Goal: Task Accomplishment & Management: Manage account settings

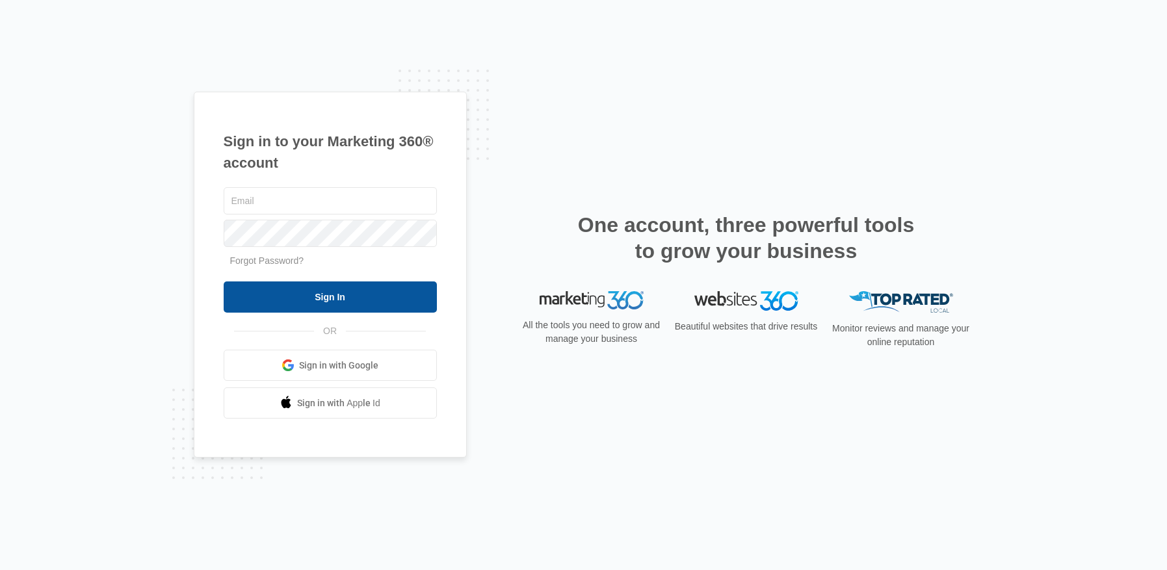
type input "[EMAIL_ADDRESS][DOMAIN_NAME]"
click at [332, 298] on input "Sign In" at bounding box center [330, 296] width 213 height 31
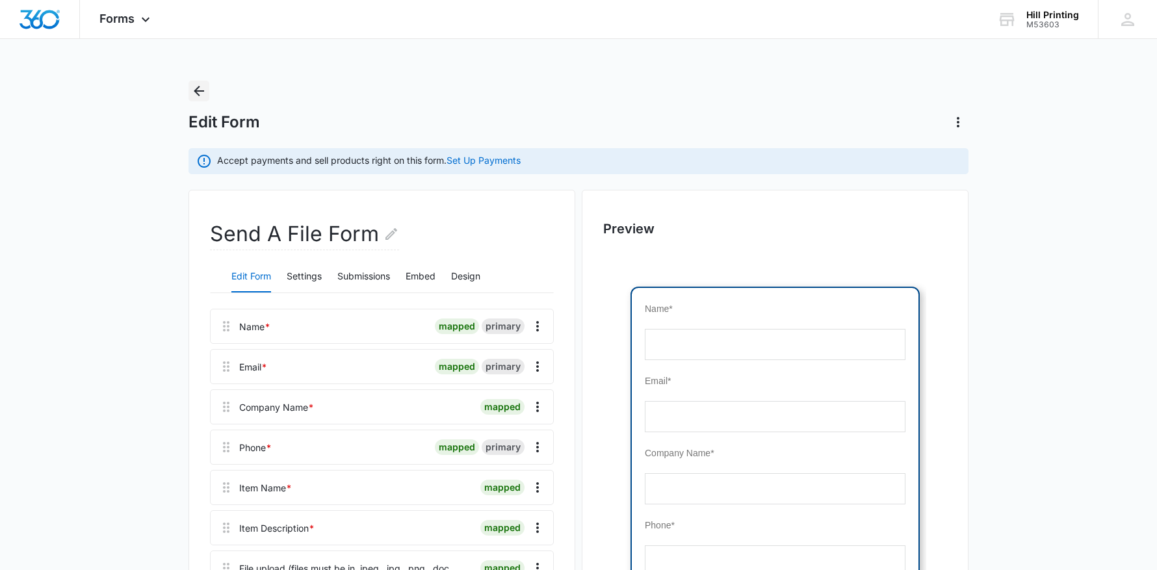
click at [199, 92] on icon "Back" at bounding box center [199, 91] width 10 height 10
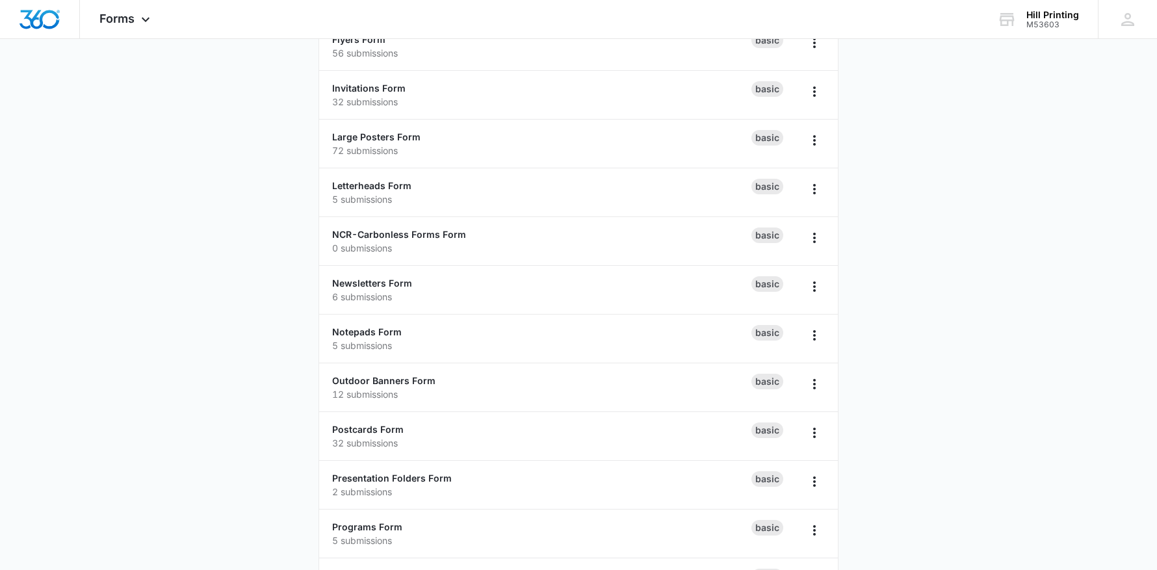
scroll to position [650, 0]
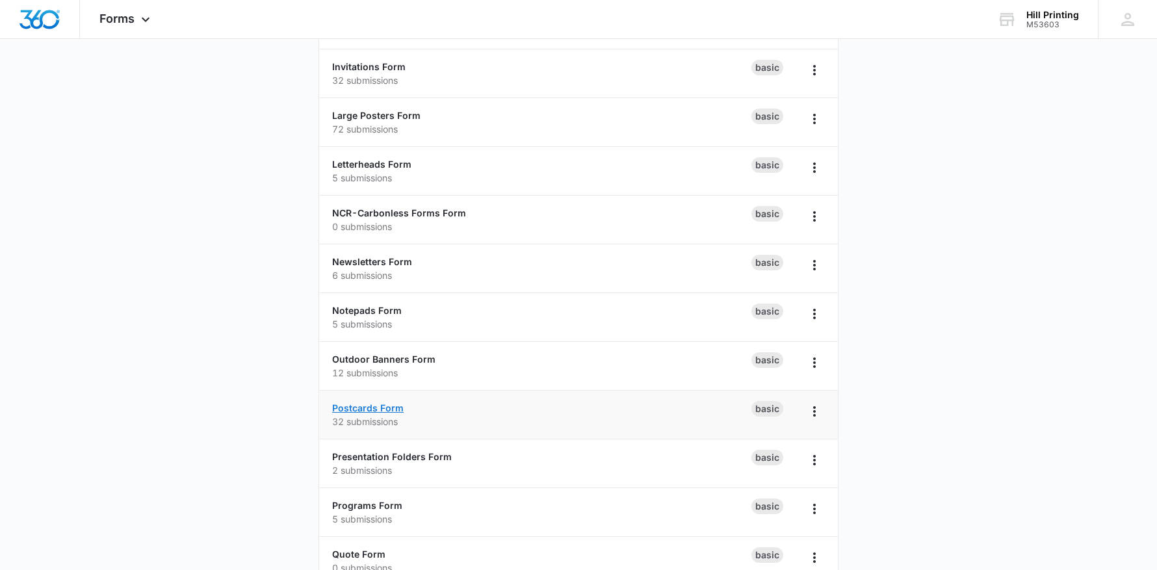
click at [367, 406] on link "Postcards Form" at bounding box center [368, 407] width 72 height 11
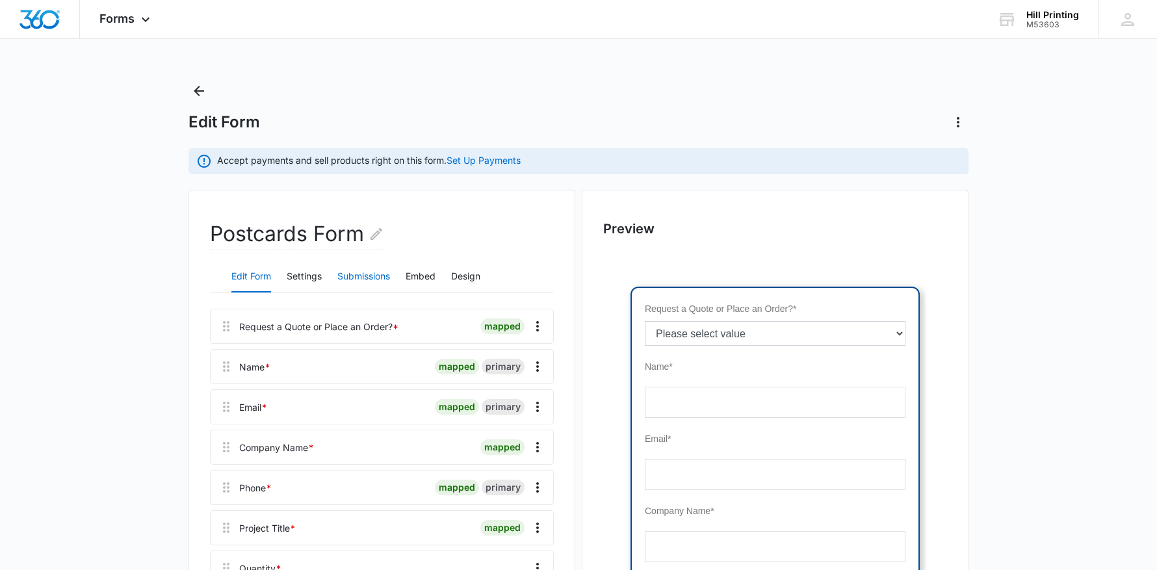
click at [363, 278] on button "Submissions" at bounding box center [363, 276] width 53 height 31
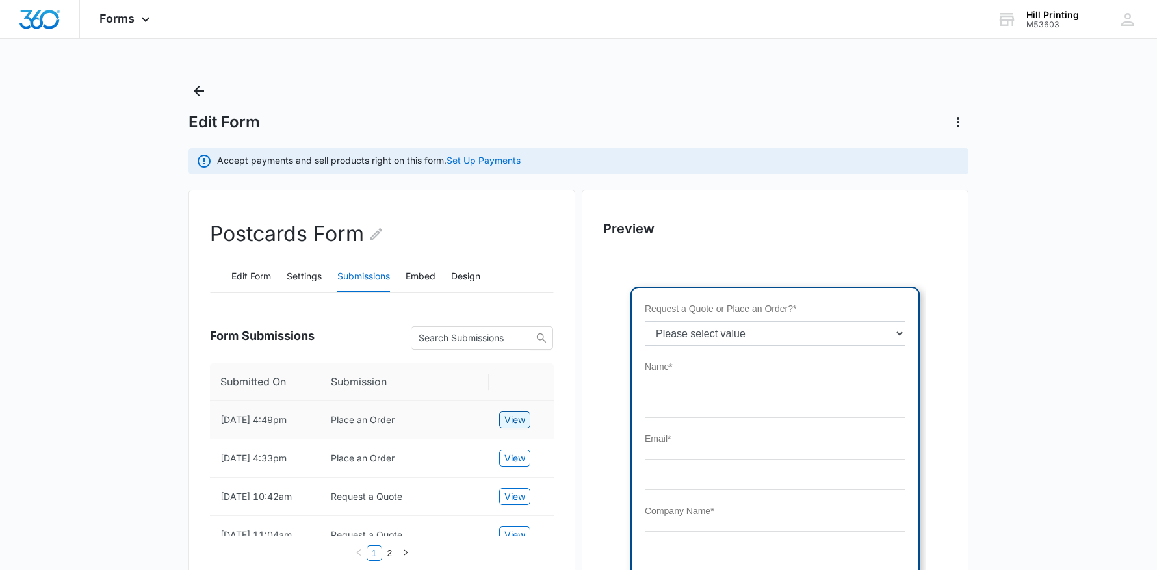
click at [506, 417] on span "View" at bounding box center [514, 420] width 21 height 14
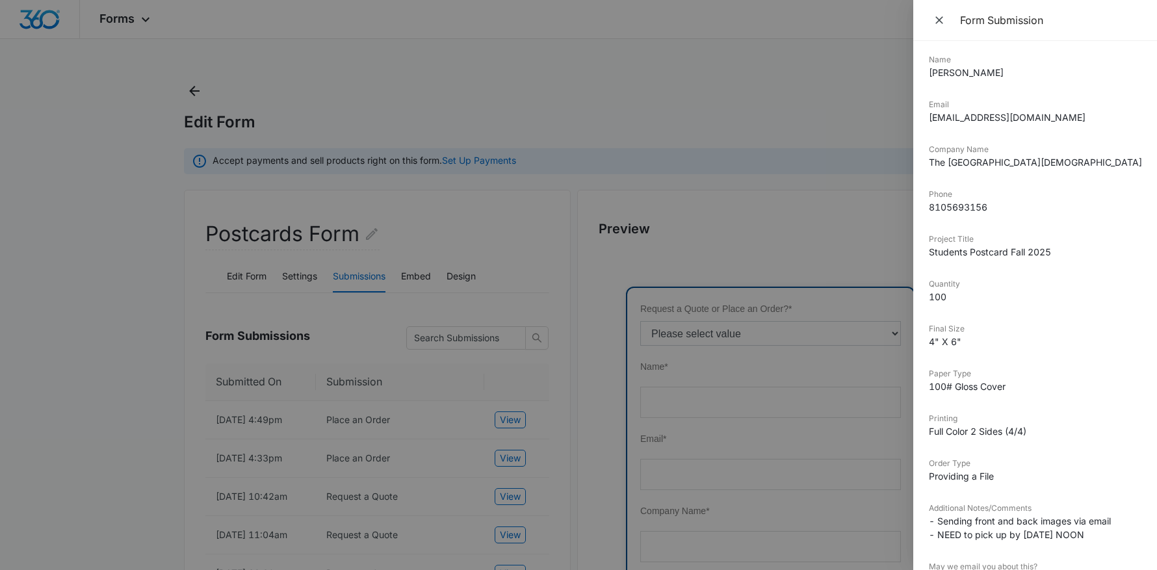
scroll to position [150, 0]
